Goal: Transaction & Acquisition: Purchase product/service

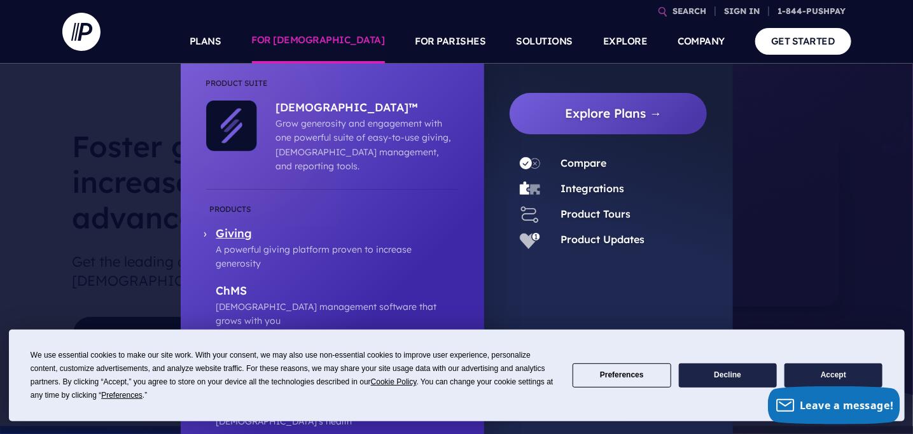
click at [297, 202] on link "Giving A powerful giving platform proven to increase generosity" at bounding box center [332, 236] width 252 height 69
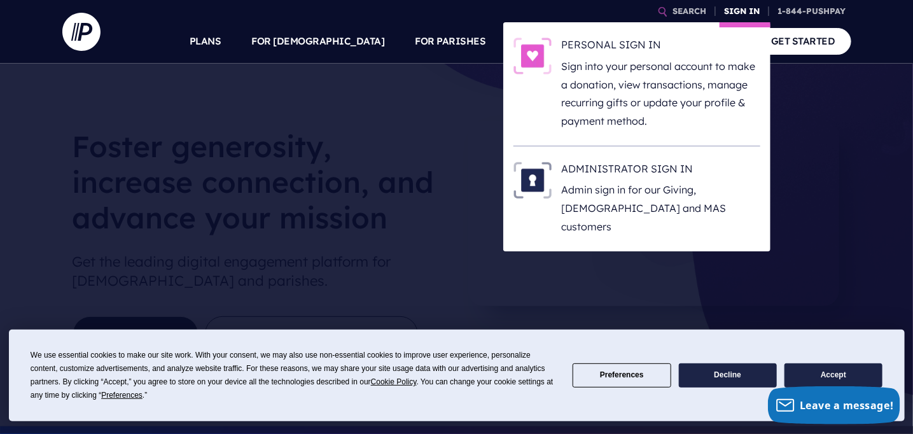
click at [756, 10] on link "SIGN IN" at bounding box center [742, 11] width 46 height 22
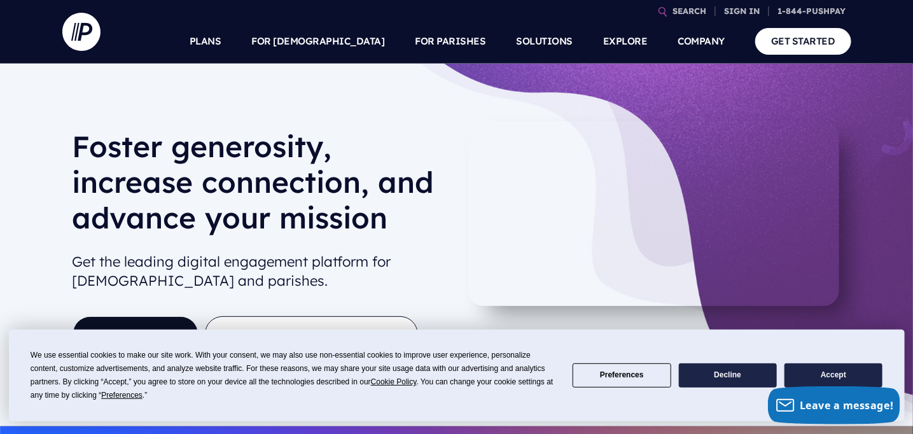
click at [818, 375] on button "Accept" at bounding box center [833, 375] width 98 height 25
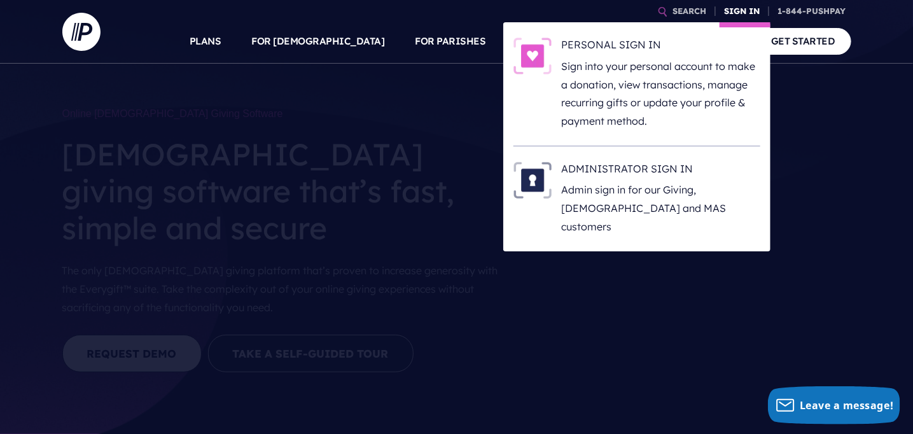
click at [743, 13] on link "SIGN IN" at bounding box center [742, 11] width 46 height 22
click at [626, 75] on p "Sign into your personal account to make a donation, view transactions, manage r…" at bounding box center [661, 93] width 198 height 73
